Goal: Task Accomplishment & Management: Manage account settings

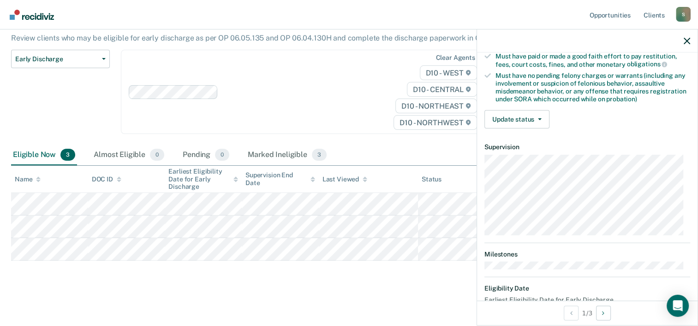
scroll to position [189, 0]
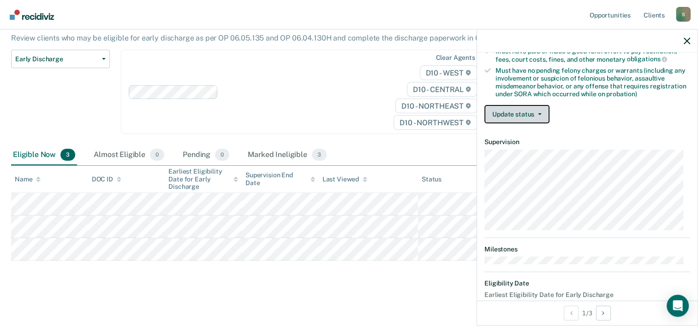
click at [522, 112] on button "Update status" at bounding box center [516, 114] width 65 height 18
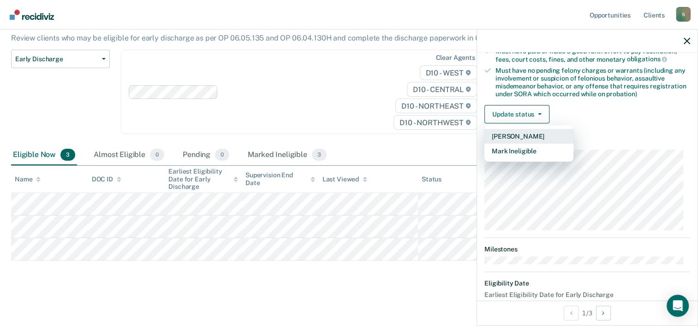
click at [519, 133] on button "[PERSON_NAME]" at bounding box center [528, 136] width 89 height 15
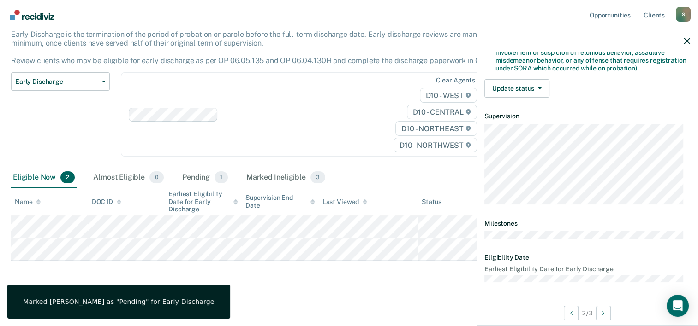
scroll to position [211, 0]
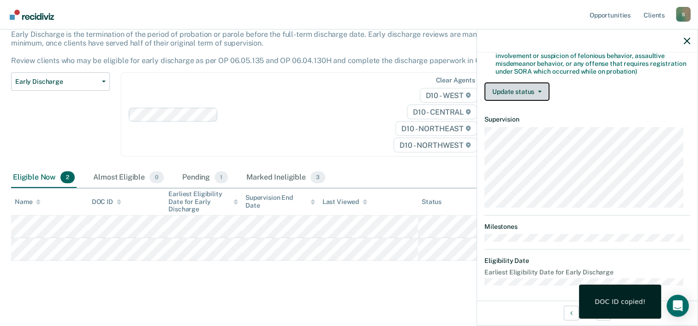
click at [519, 94] on button "Update status" at bounding box center [516, 92] width 65 height 18
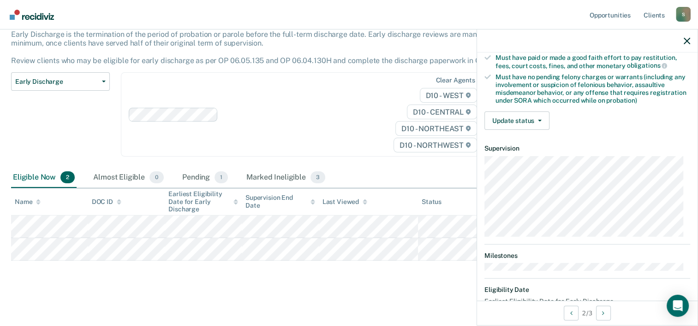
scroll to position [189, 0]
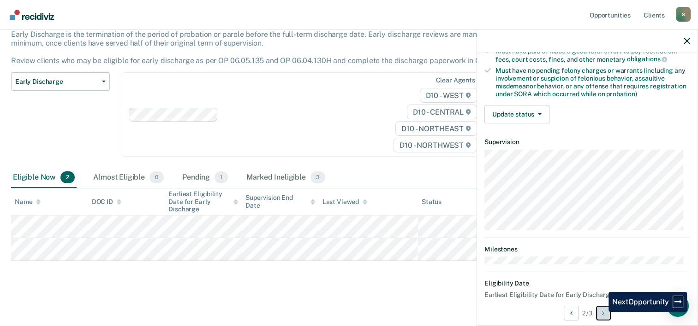
click at [601, 312] on button "Next Opportunity" at bounding box center [603, 313] width 15 height 15
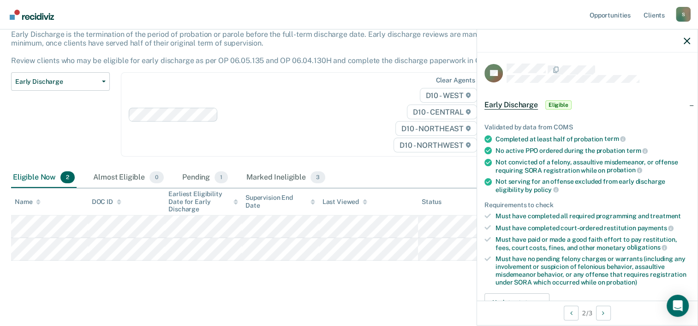
scroll to position [122, 0]
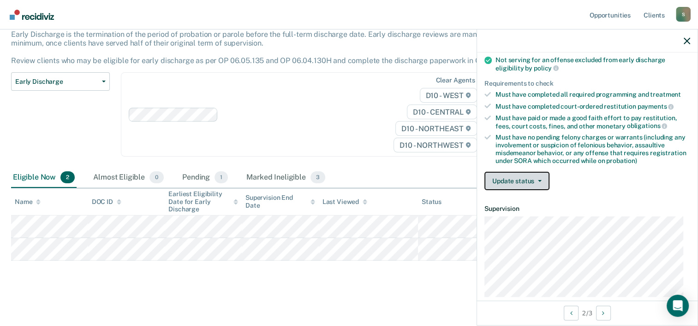
click at [493, 184] on button "Update status" at bounding box center [516, 181] width 65 height 18
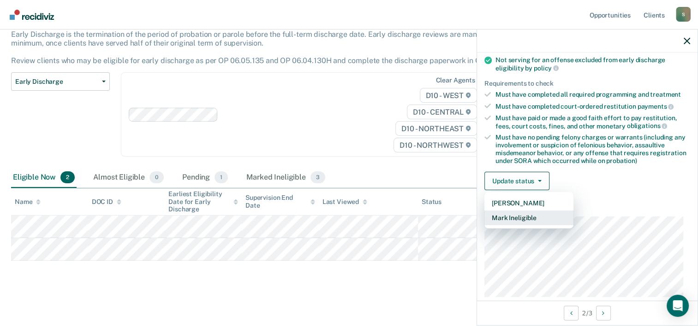
click at [498, 212] on button "Mark Ineligible" at bounding box center [528, 218] width 89 height 15
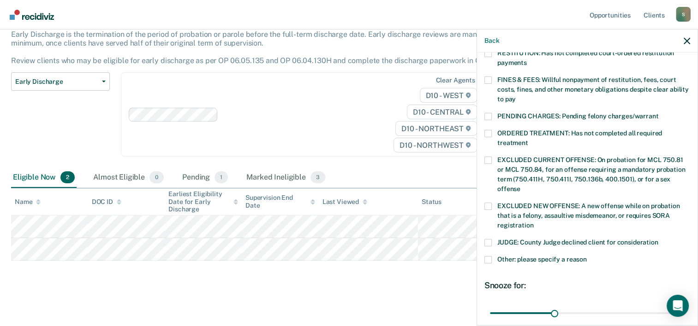
scroll to position [252, 0]
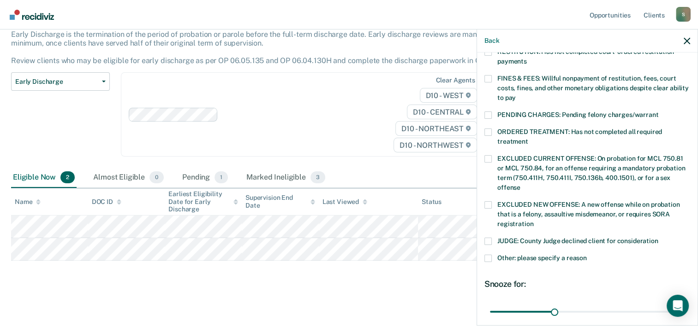
click at [488, 238] on span at bounding box center [487, 241] width 7 height 7
click at [658, 238] on input "JUDGE: County Judge declined client for consideration" at bounding box center [658, 238] width 0 height 0
drag, startPoint x: 552, startPoint y: 302, endPoint x: 699, endPoint y: 279, distance: 148.6
type input "90"
click at [684, 304] on input "range" at bounding box center [587, 312] width 195 height 16
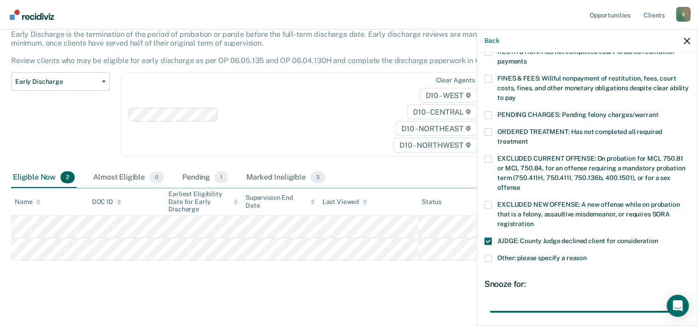
scroll to position [326, 0]
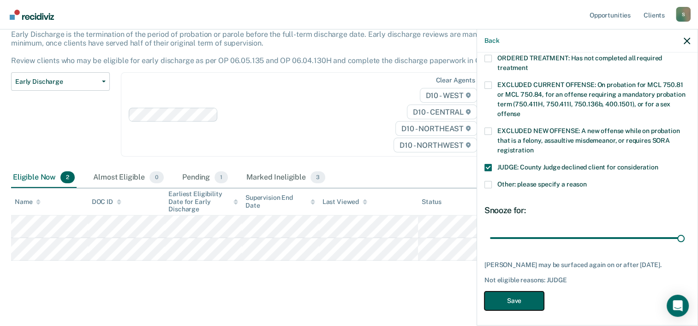
click at [525, 295] on button "Save" at bounding box center [513, 301] width 59 height 19
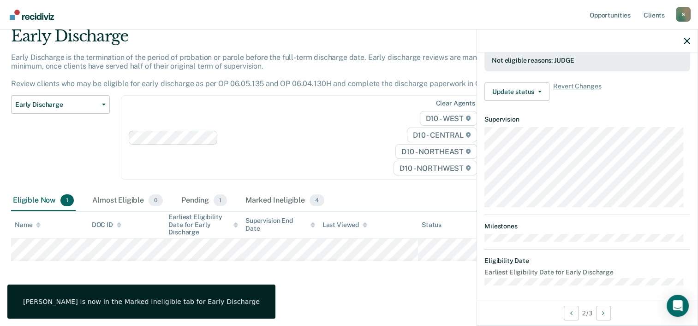
scroll to position [211, 0]
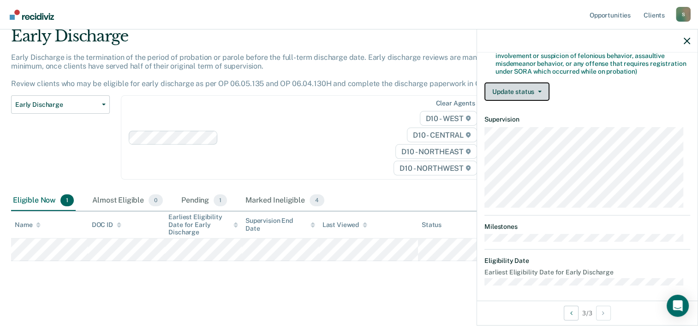
click at [501, 95] on button "Update status" at bounding box center [516, 92] width 65 height 18
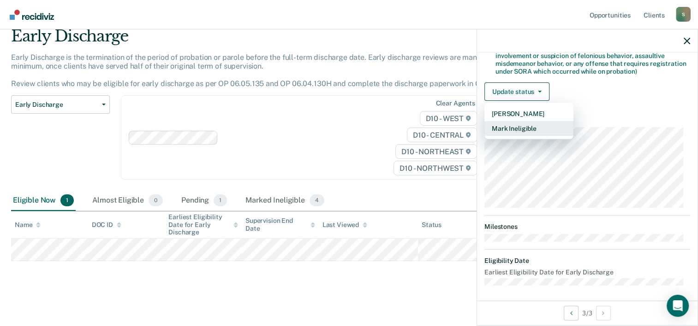
click at [507, 124] on button "Mark Ineligible" at bounding box center [528, 128] width 89 height 15
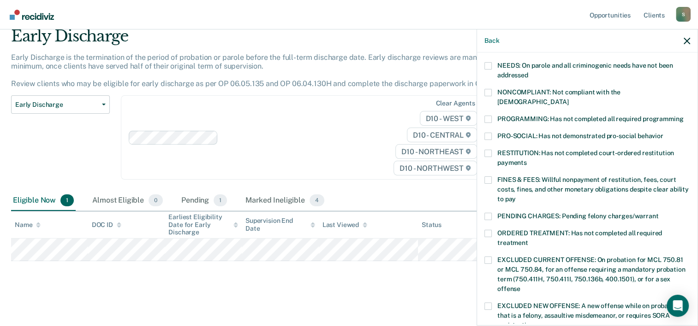
scroll to position [155, 0]
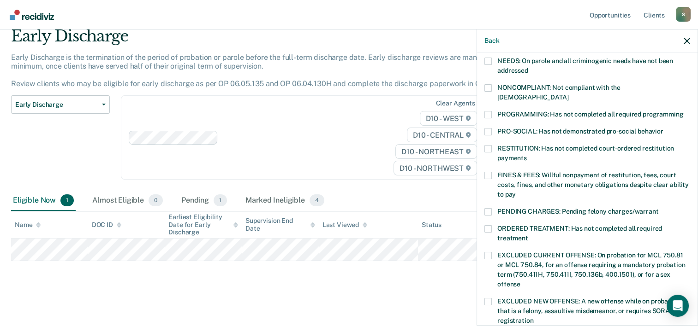
click at [489, 172] on span at bounding box center [487, 175] width 7 height 7
click at [516, 191] on input "FINES & FEES: Willful nonpayment of restitution, fees, court costs, fines, and …" at bounding box center [516, 191] width 0 height 0
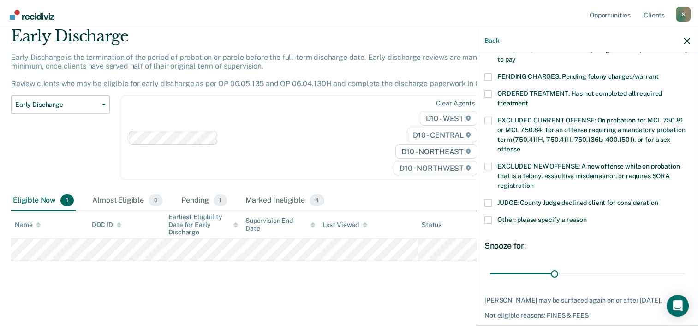
scroll to position [299, 0]
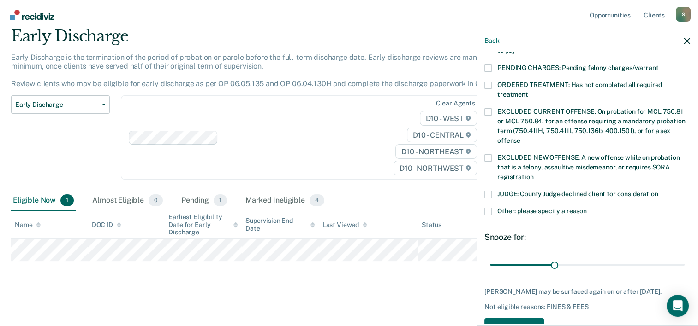
click at [489, 191] on span at bounding box center [487, 194] width 7 height 7
click at [658, 191] on input "JUDGE: County Judge declined client for consideration" at bounding box center [658, 191] width 0 height 0
drag, startPoint x: 551, startPoint y: 253, endPoint x: 686, endPoint y: 249, distance: 135.6
type input "90"
click at [684, 257] on input "range" at bounding box center [587, 265] width 195 height 16
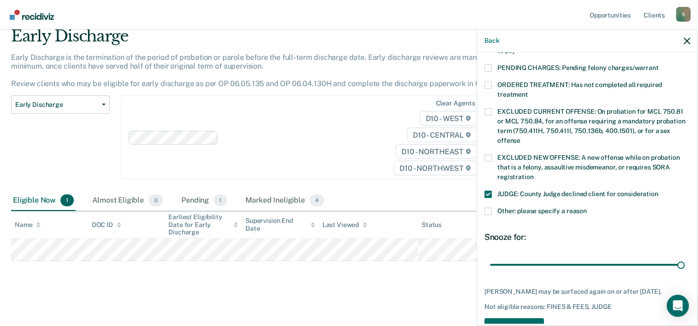
scroll to position [326, 0]
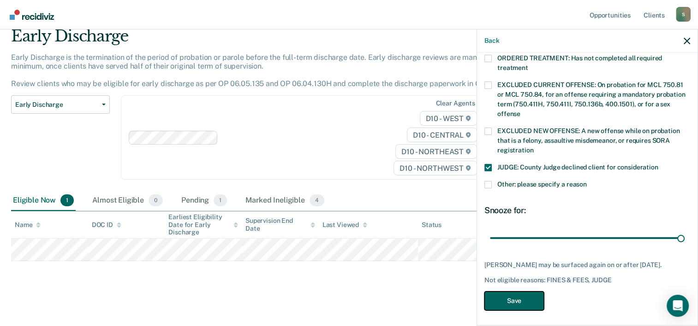
click at [520, 303] on button "Save" at bounding box center [513, 301] width 59 height 19
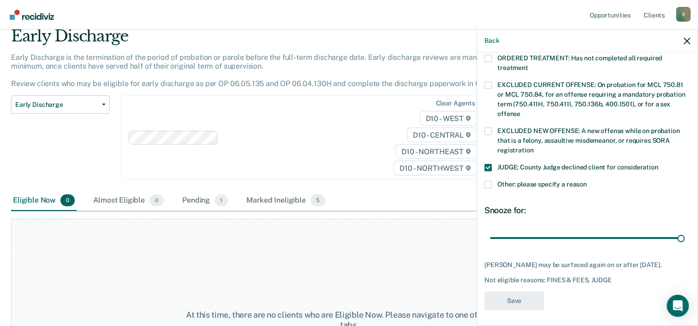
scroll to position [279, 0]
